Goal: Information Seeking & Learning: Understand process/instructions

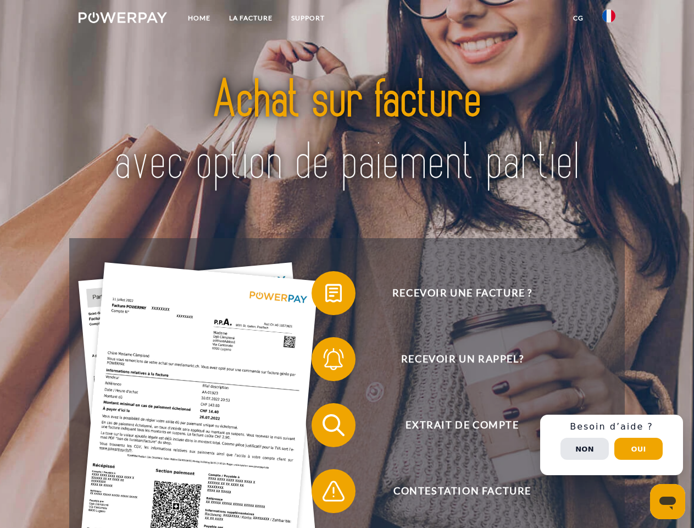
click at [123, 19] on img at bounding box center [123, 17] width 89 height 11
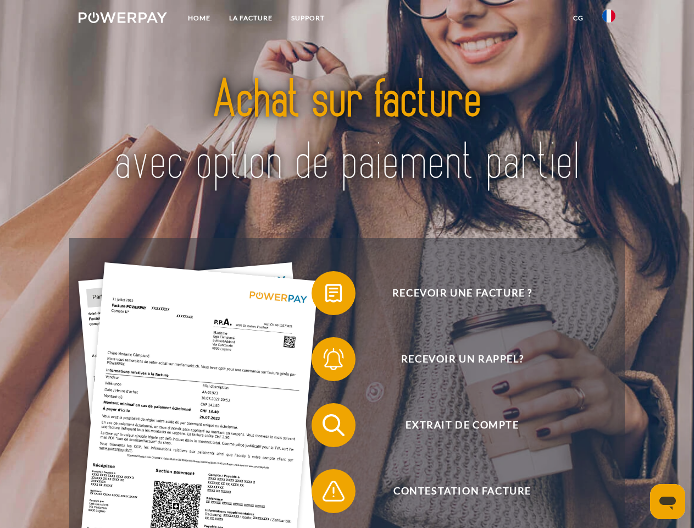
click at [609, 19] on img at bounding box center [609, 15] width 13 height 13
click at [578, 18] on link "CG" at bounding box center [578, 18] width 29 height 20
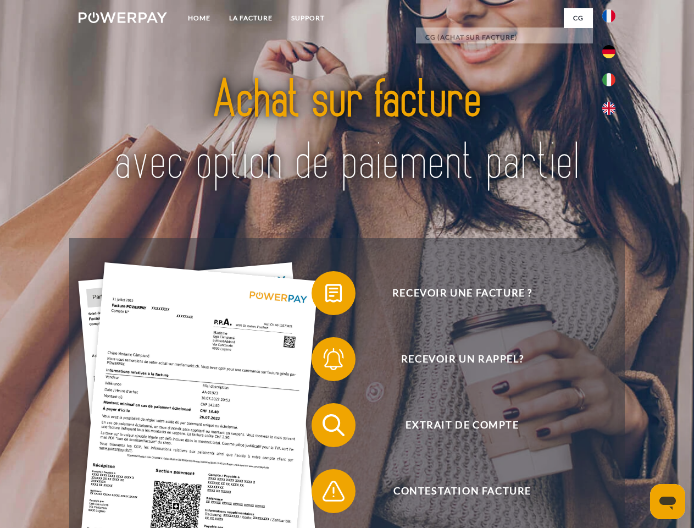
click at [326, 295] on span at bounding box center [317, 293] width 55 height 55
click at [326, 361] on span at bounding box center [317, 359] width 55 height 55
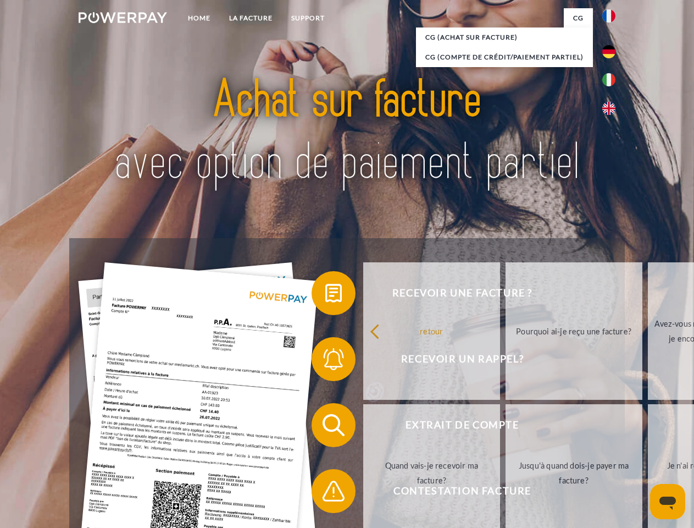
click at [506, 427] on link "Jusqu'à quand dois-je payer ma facture?" at bounding box center [574, 472] width 137 height 137
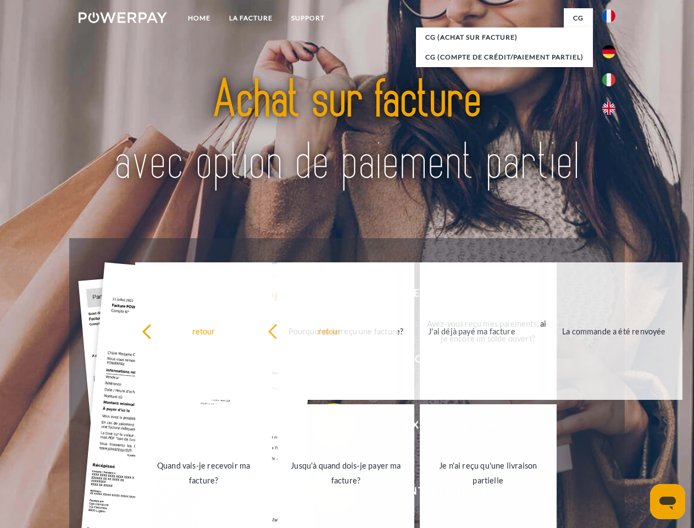
click at [420, 493] on link "Je n'ai reçu qu'une livraison partielle" at bounding box center [488, 472] width 137 height 137
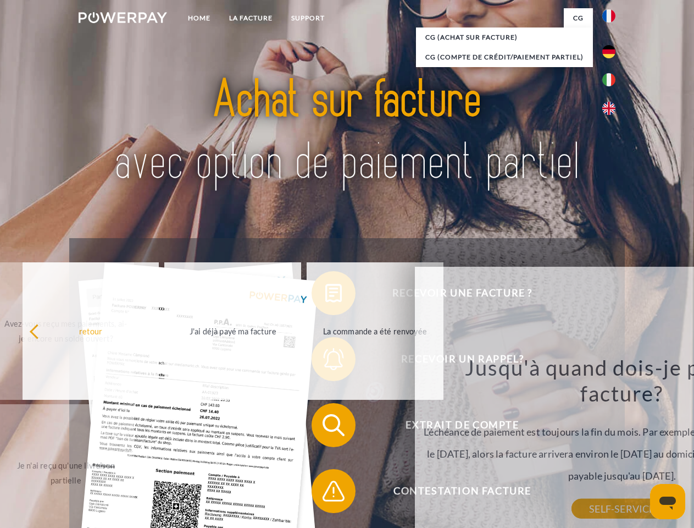
click at [612, 445] on div "Recevoir une facture ? Recevoir un rappel? Extrait de compte retour" at bounding box center [346, 458] width 555 height 440
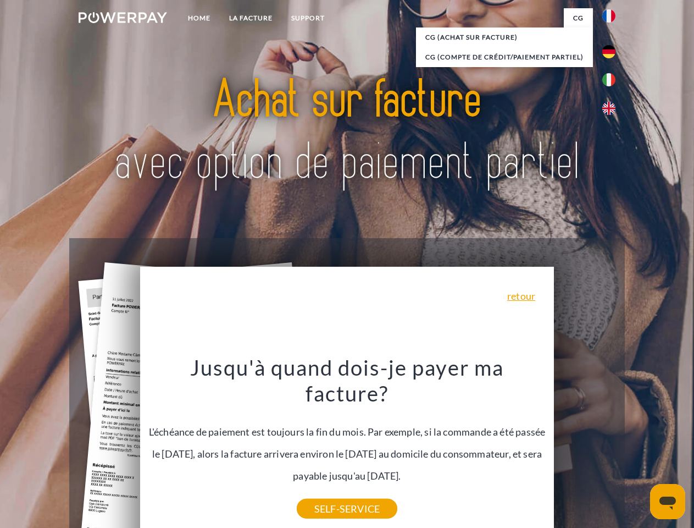
click at [585, 447] on span "Extrait de compte" at bounding box center [462, 425] width 269 height 44
click at [639, 449] on header "Home LA FACTURE Support" at bounding box center [347, 379] width 694 height 759
